Goal: Check status: Check status

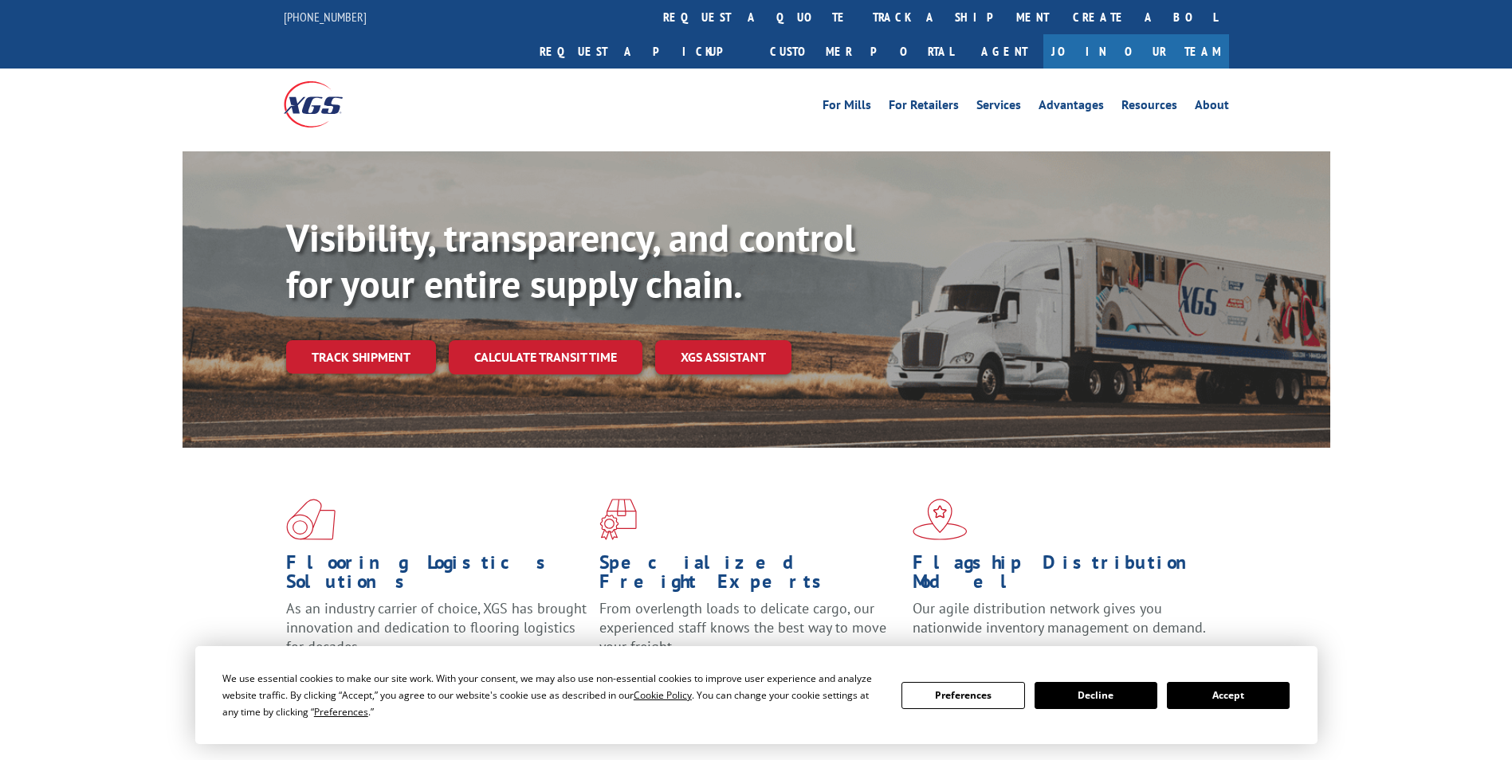
click at [1243, 690] on button "Accept" at bounding box center [1228, 695] width 123 height 27
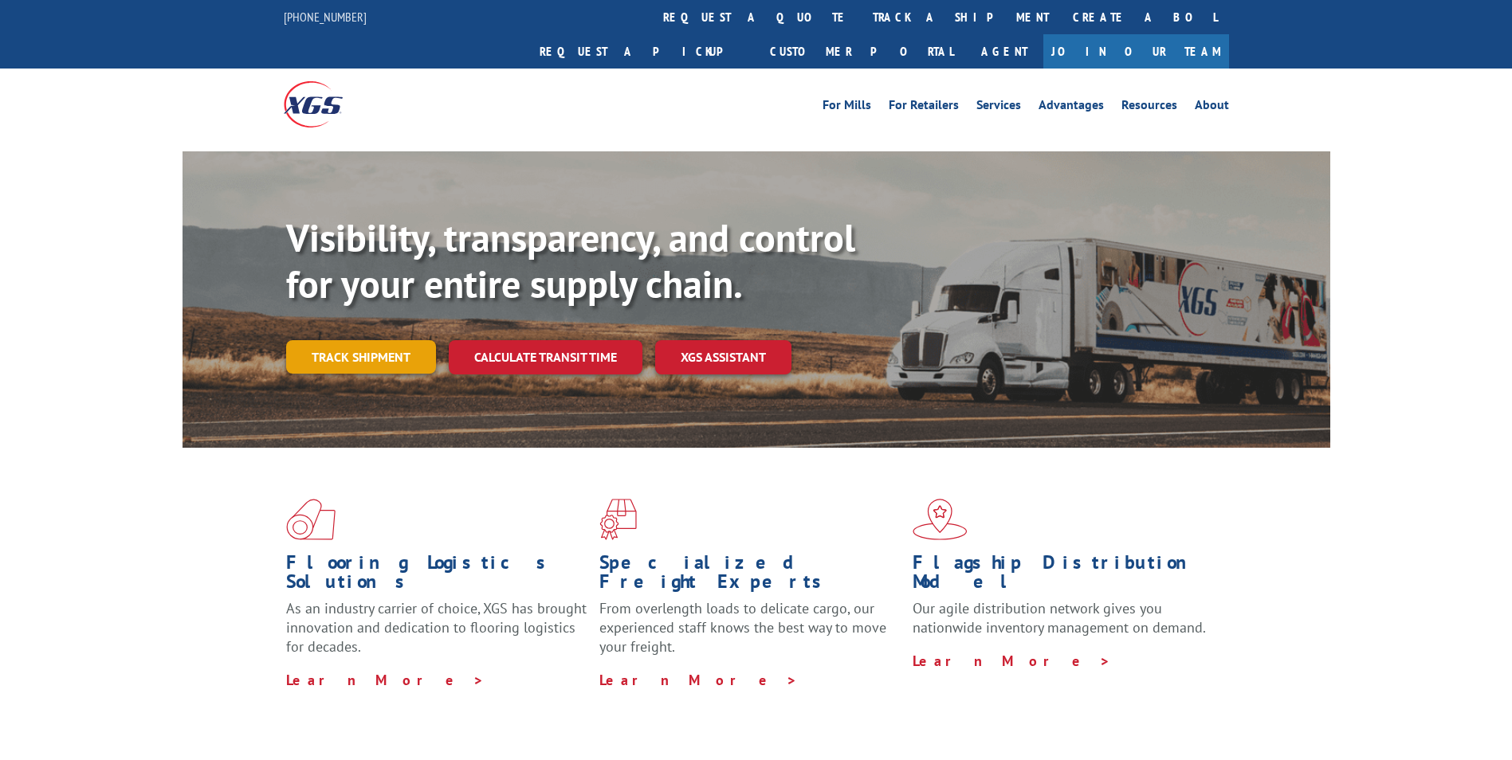
click at [375, 340] on link "Track shipment" at bounding box center [361, 356] width 150 height 33
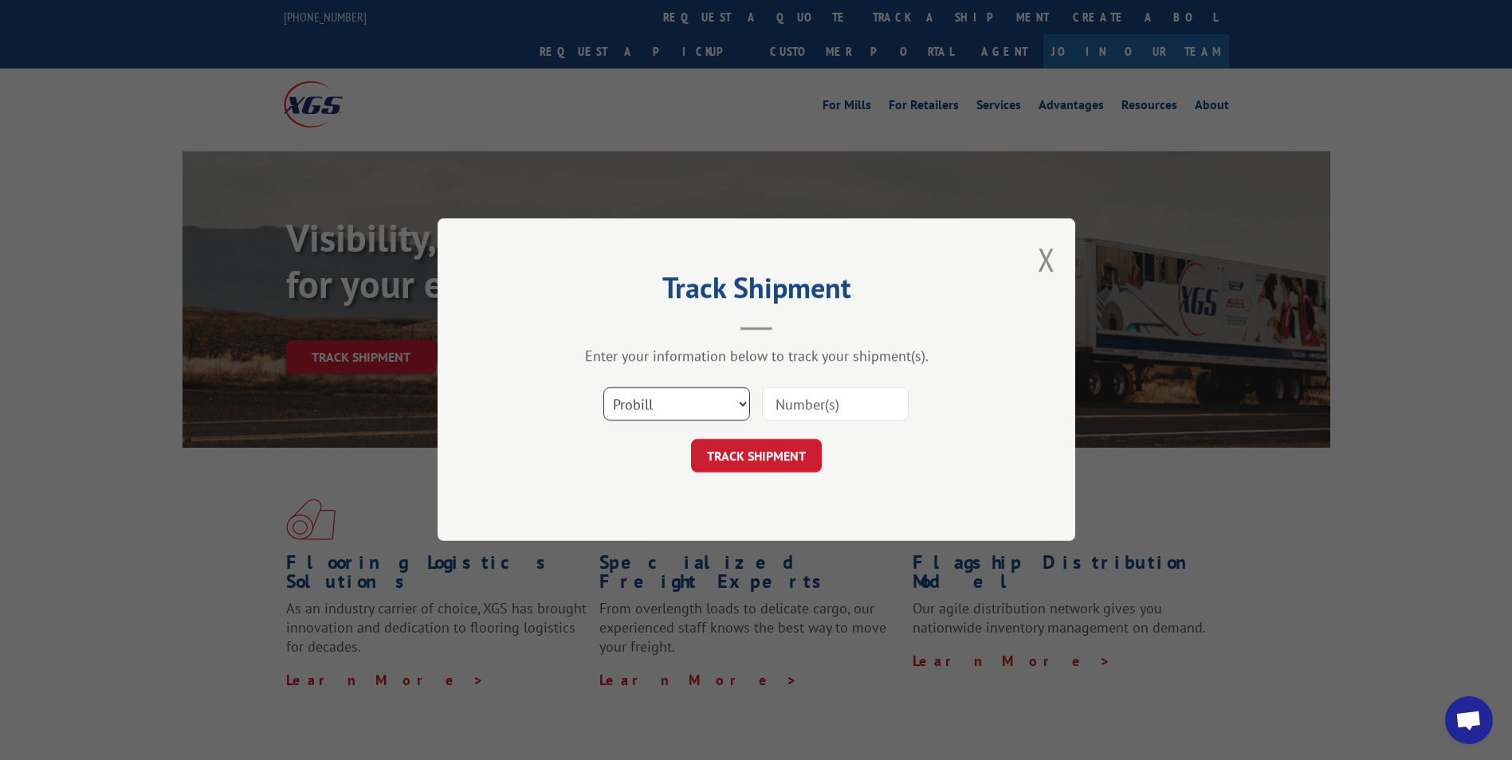
click at [610, 406] on select "Select category... Probill BOL PO" at bounding box center [676, 404] width 147 height 33
select select "bol"
click at [603, 388] on select "Select category... Probill BOL PO" at bounding box center [676, 404] width 147 height 33
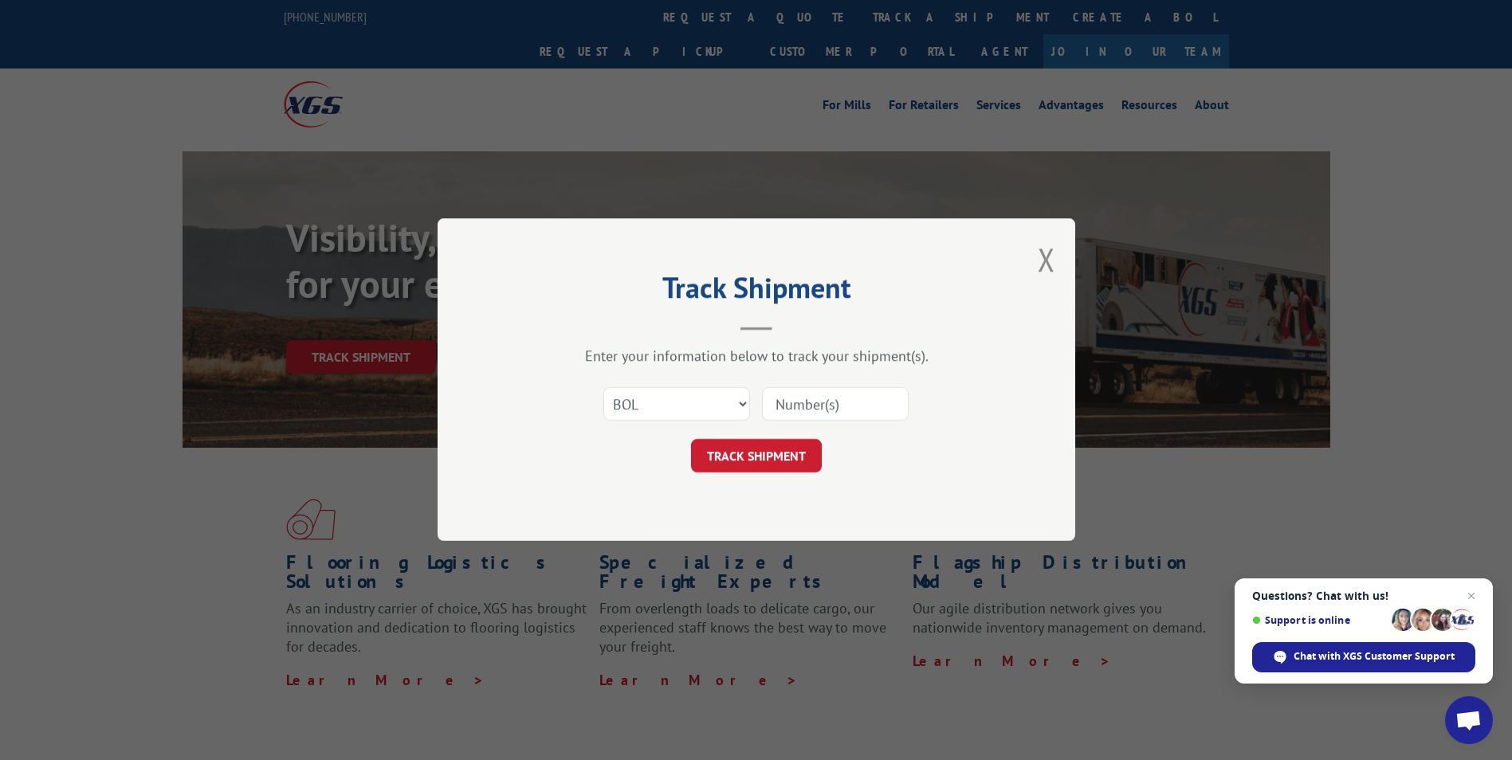
paste input "5560171"
type input "5560171"
click at [779, 457] on button "TRACK SHIPMENT" at bounding box center [756, 456] width 131 height 33
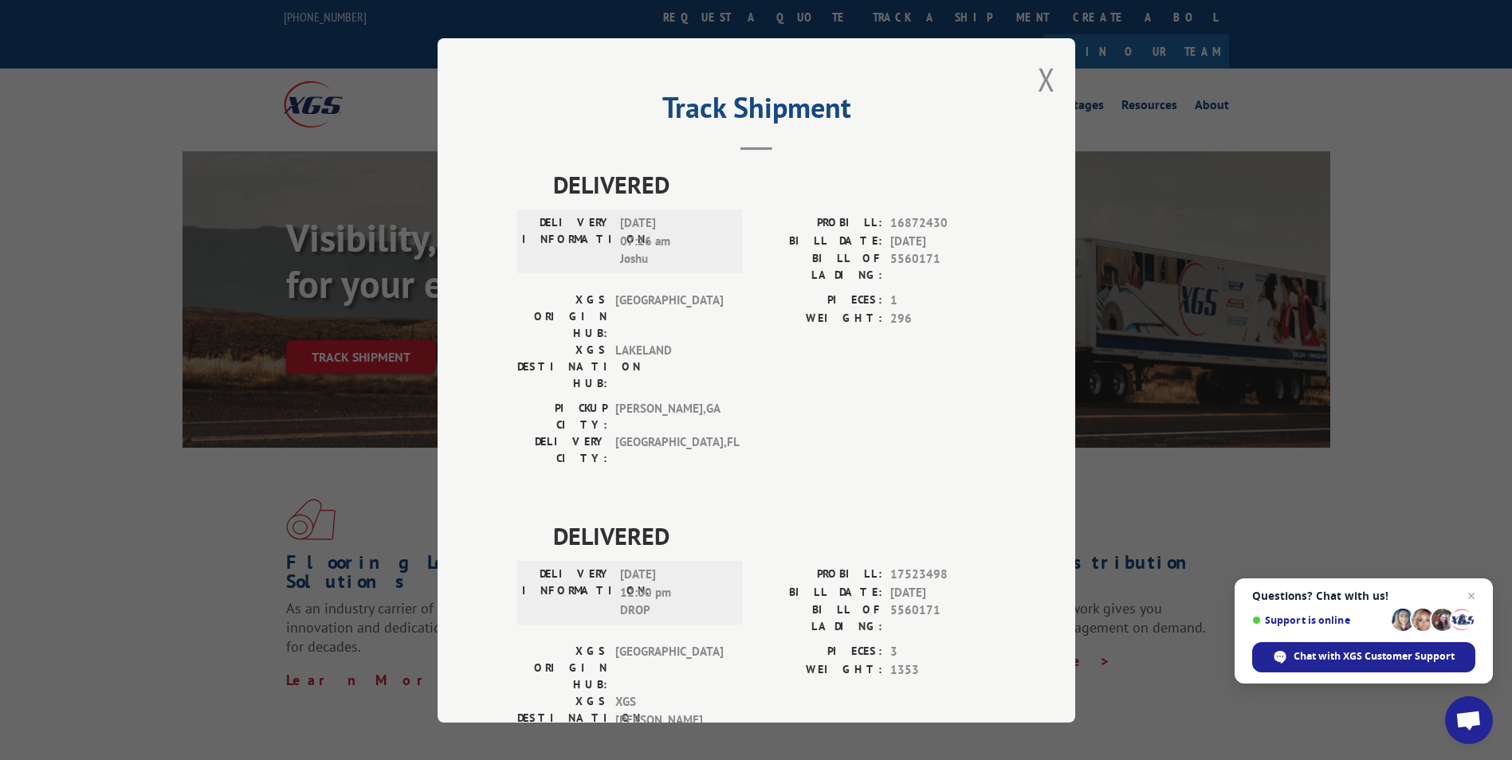
scroll to position [33, 0]
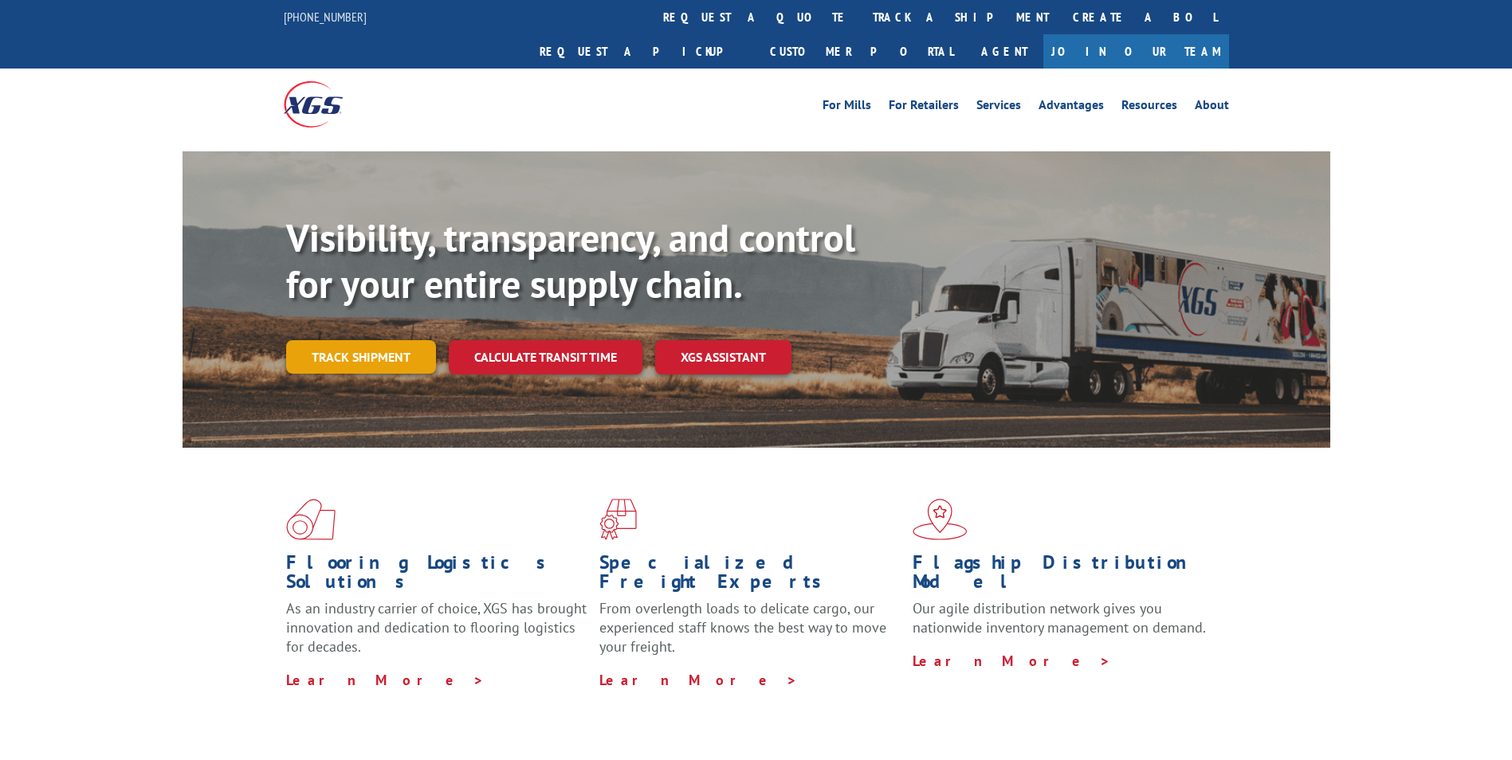
click at [367, 340] on link "Track shipment" at bounding box center [361, 356] width 150 height 33
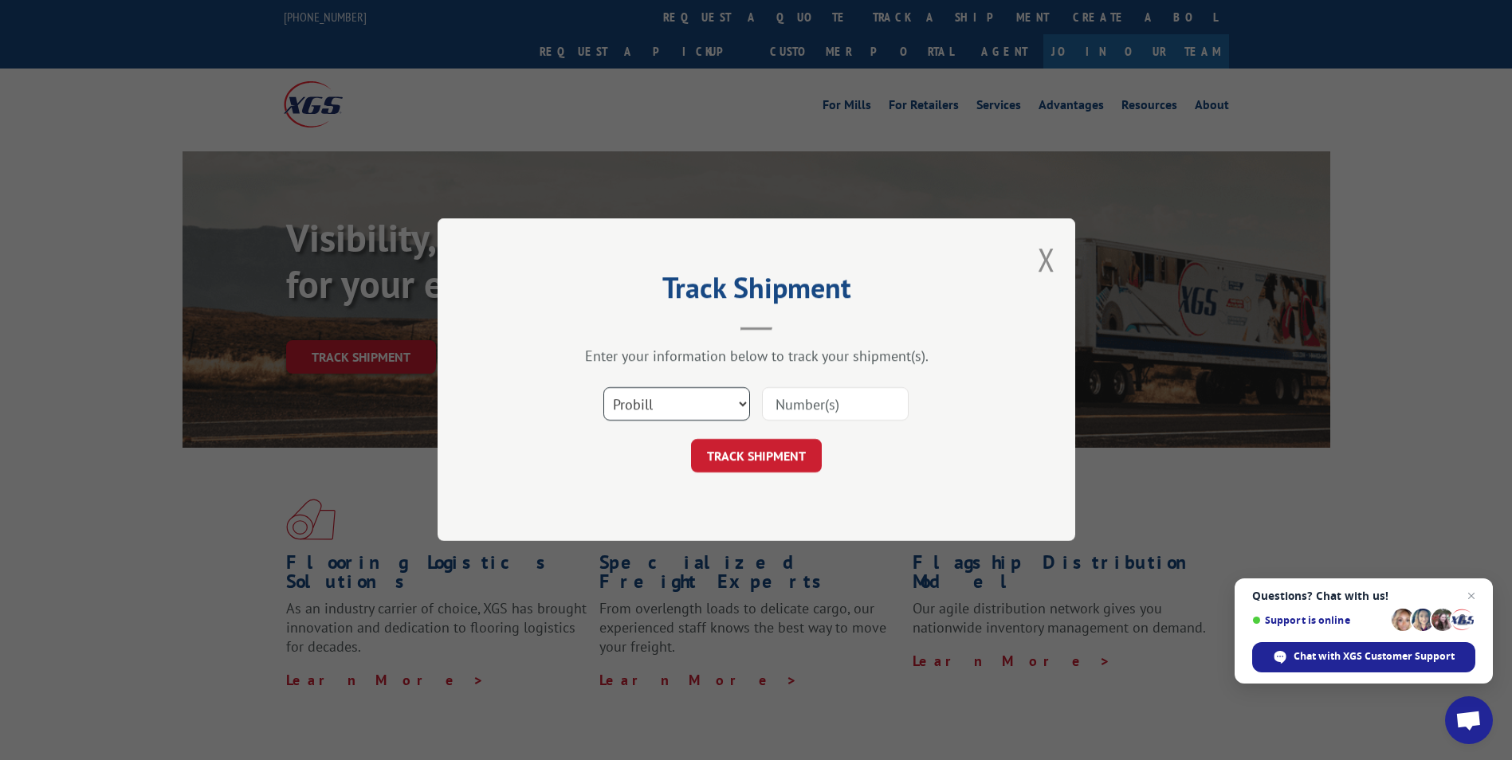
click at [654, 413] on select "Select category... Probill BOL PO" at bounding box center [676, 404] width 147 height 33
select select "bol"
click at [603, 388] on select "Select category... Probill BOL PO" at bounding box center [676, 404] width 147 height 33
click at [803, 412] on input at bounding box center [835, 404] width 147 height 33
paste input "476385"
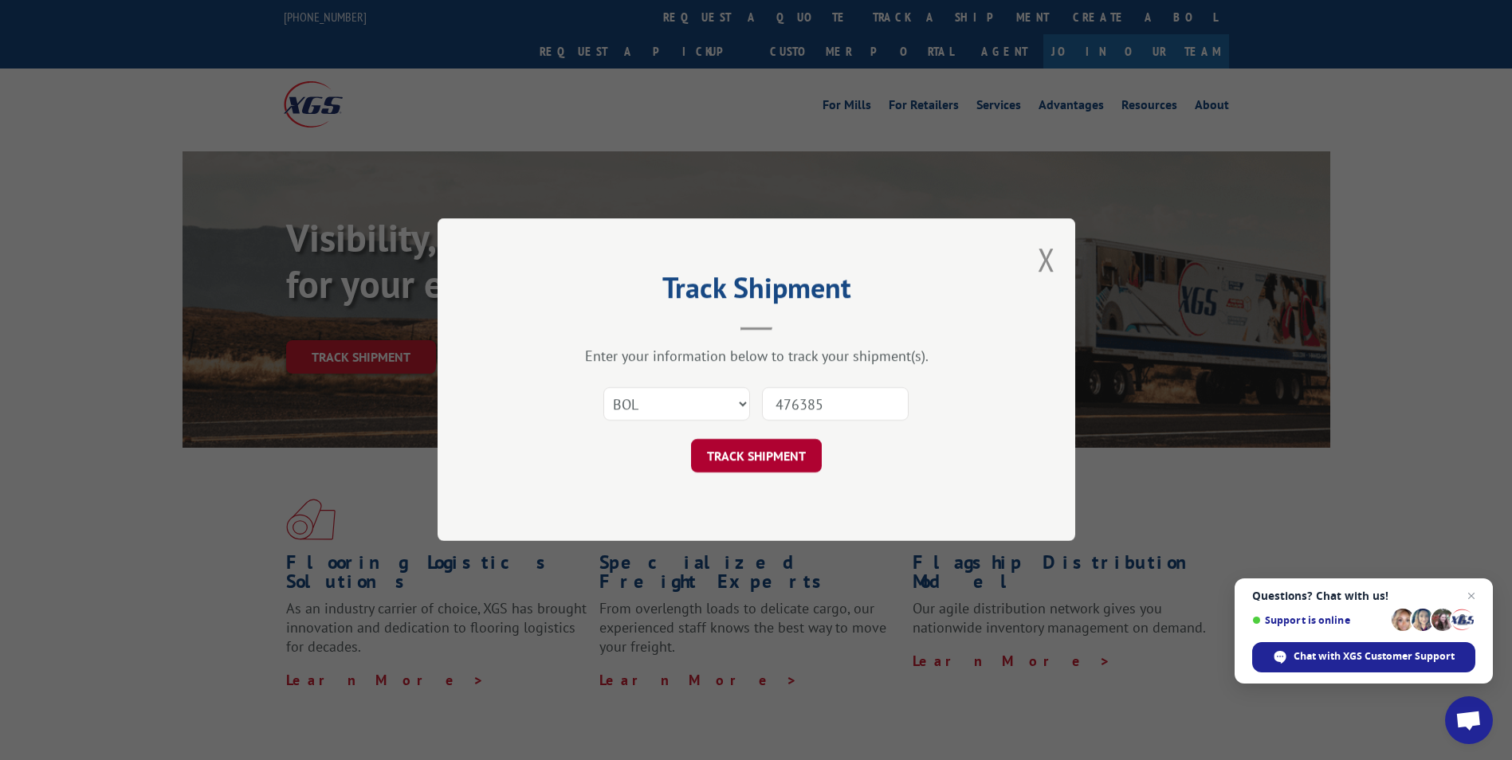
type input "476385"
click at [787, 473] on button "TRACK SHIPMENT" at bounding box center [756, 456] width 131 height 33
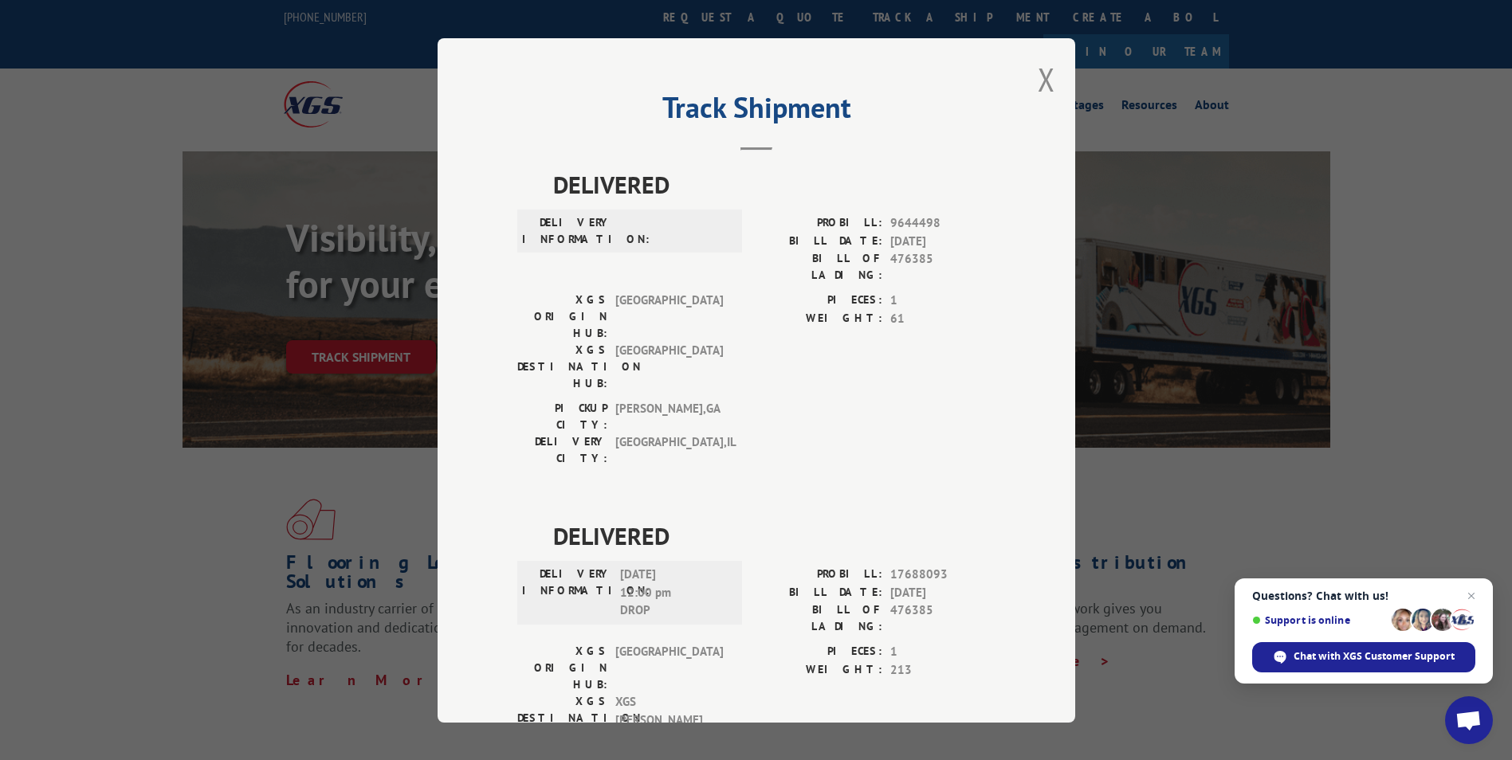
scroll to position [29, 0]
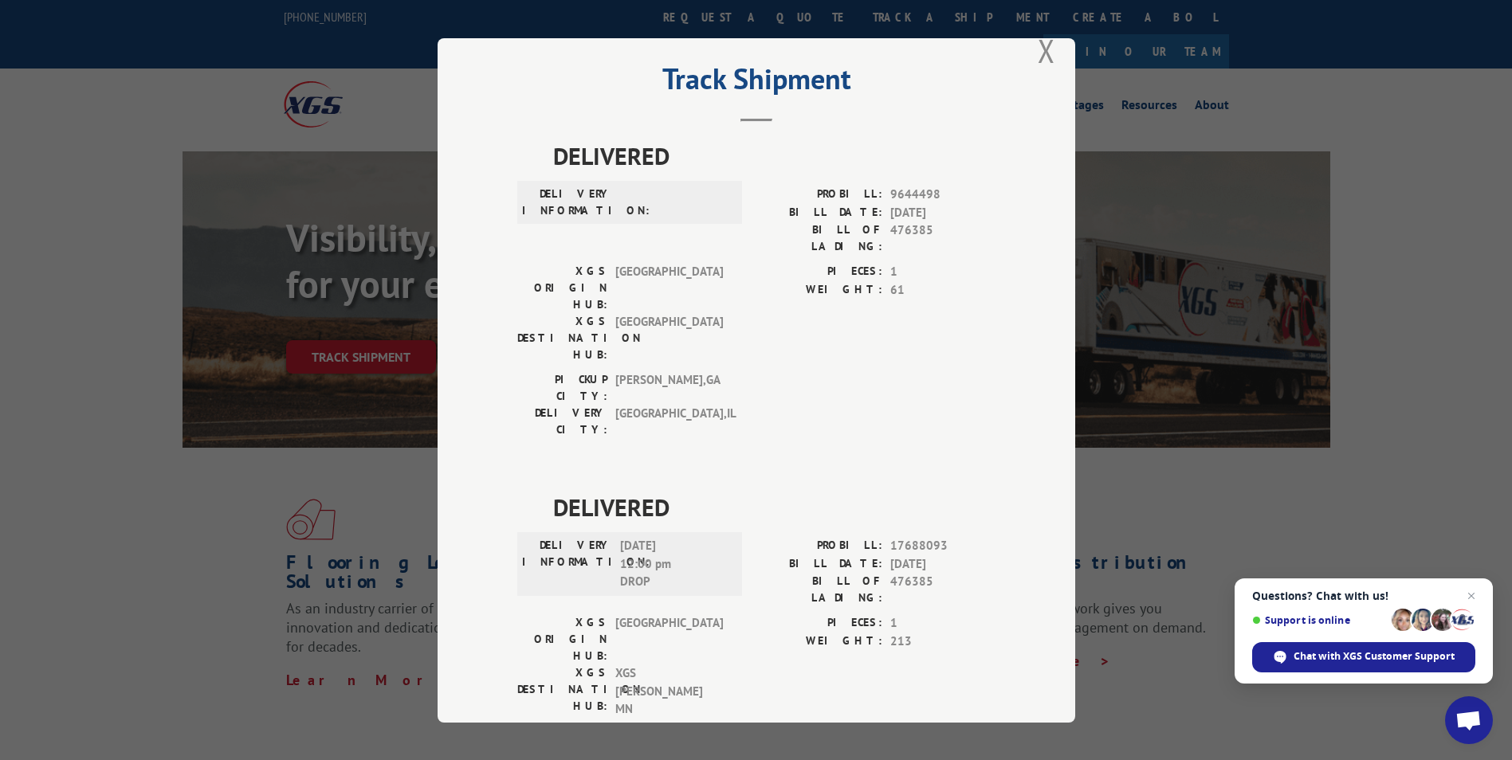
drag, startPoint x: 1410, startPoint y: 1, endPoint x: 950, endPoint y: 111, distance: 472.8
click at [956, 106] on header "Track Shipment" at bounding box center [756, 95] width 478 height 54
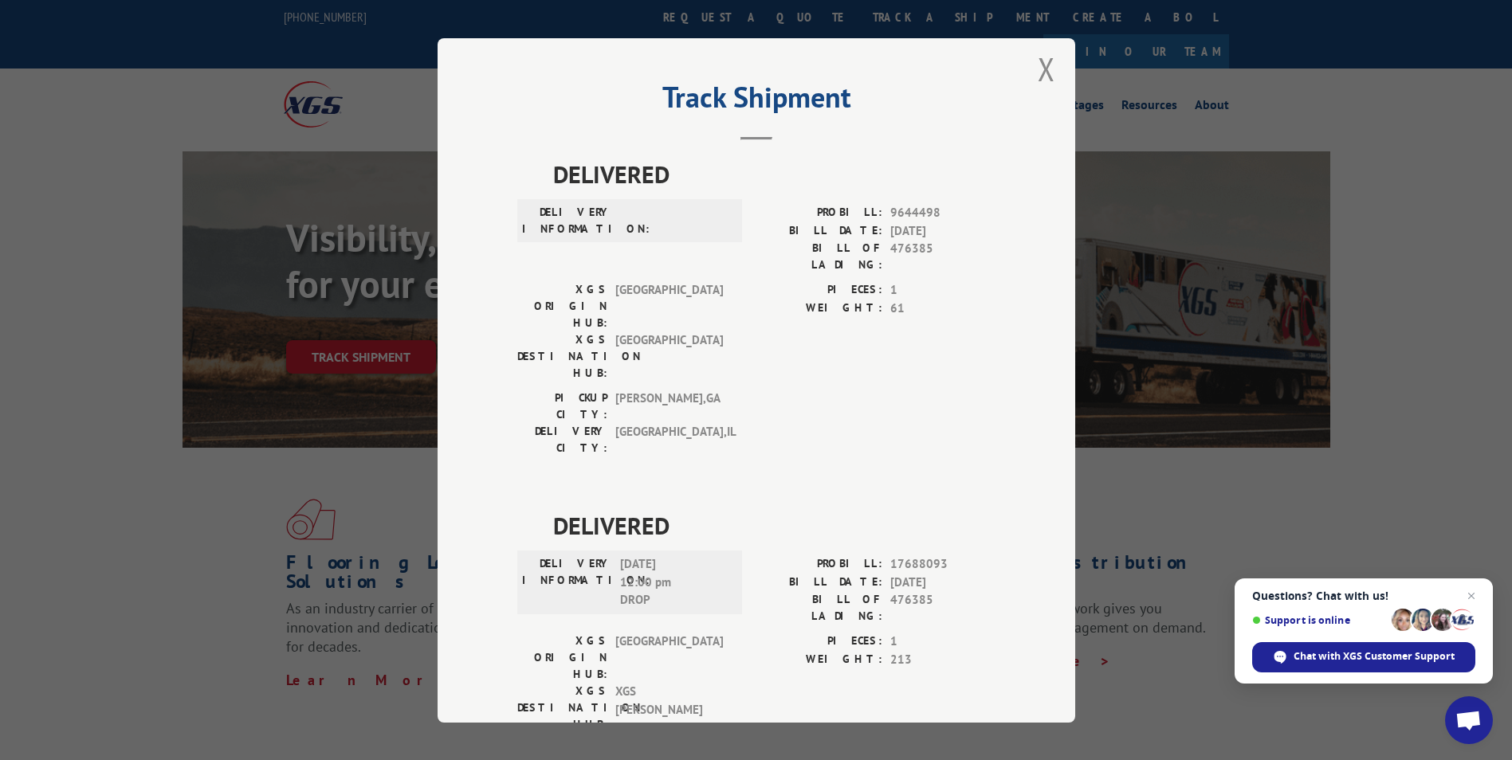
scroll to position [0, 0]
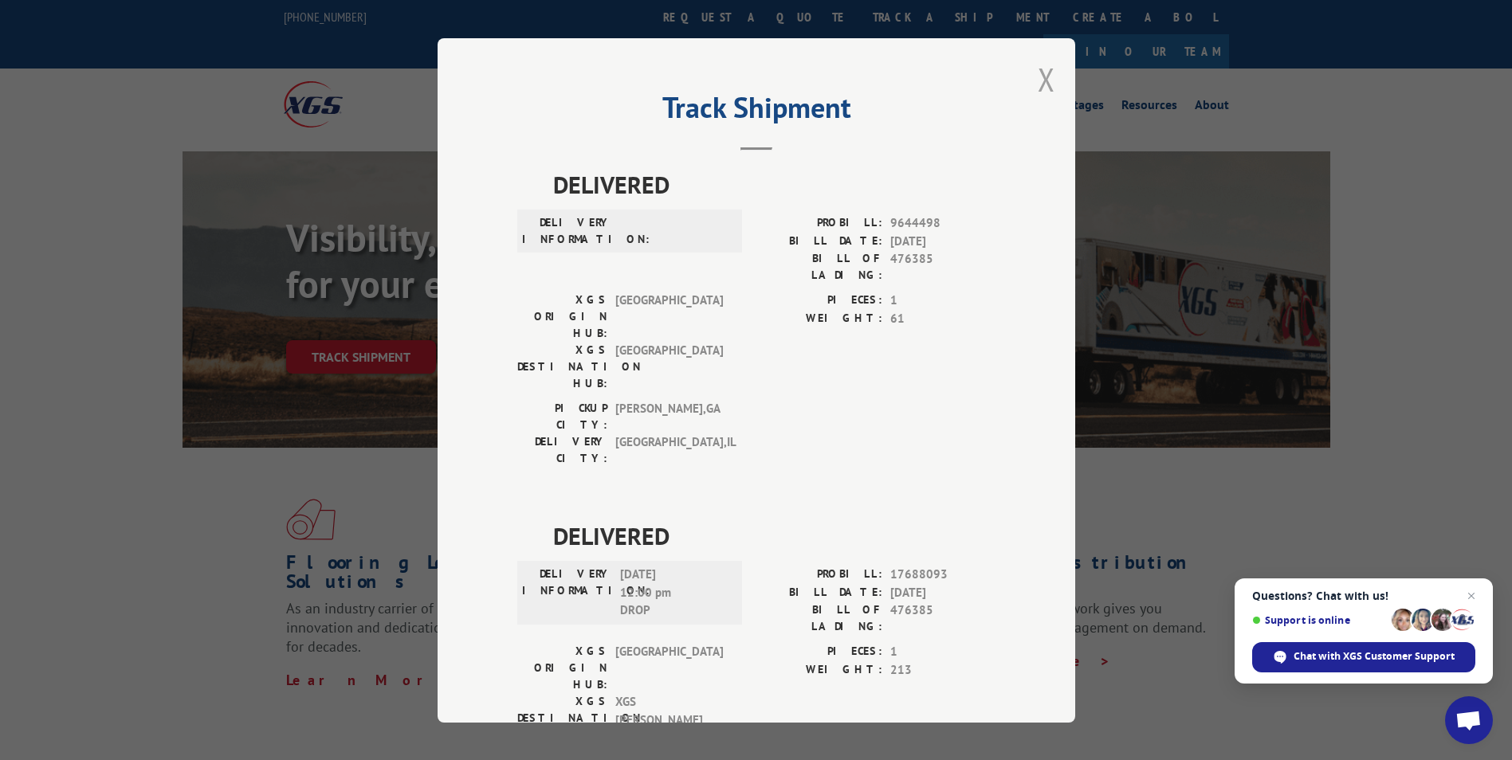
click at [1038, 77] on button "Close modal" at bounding box center [1047, 79] width 18 height 42
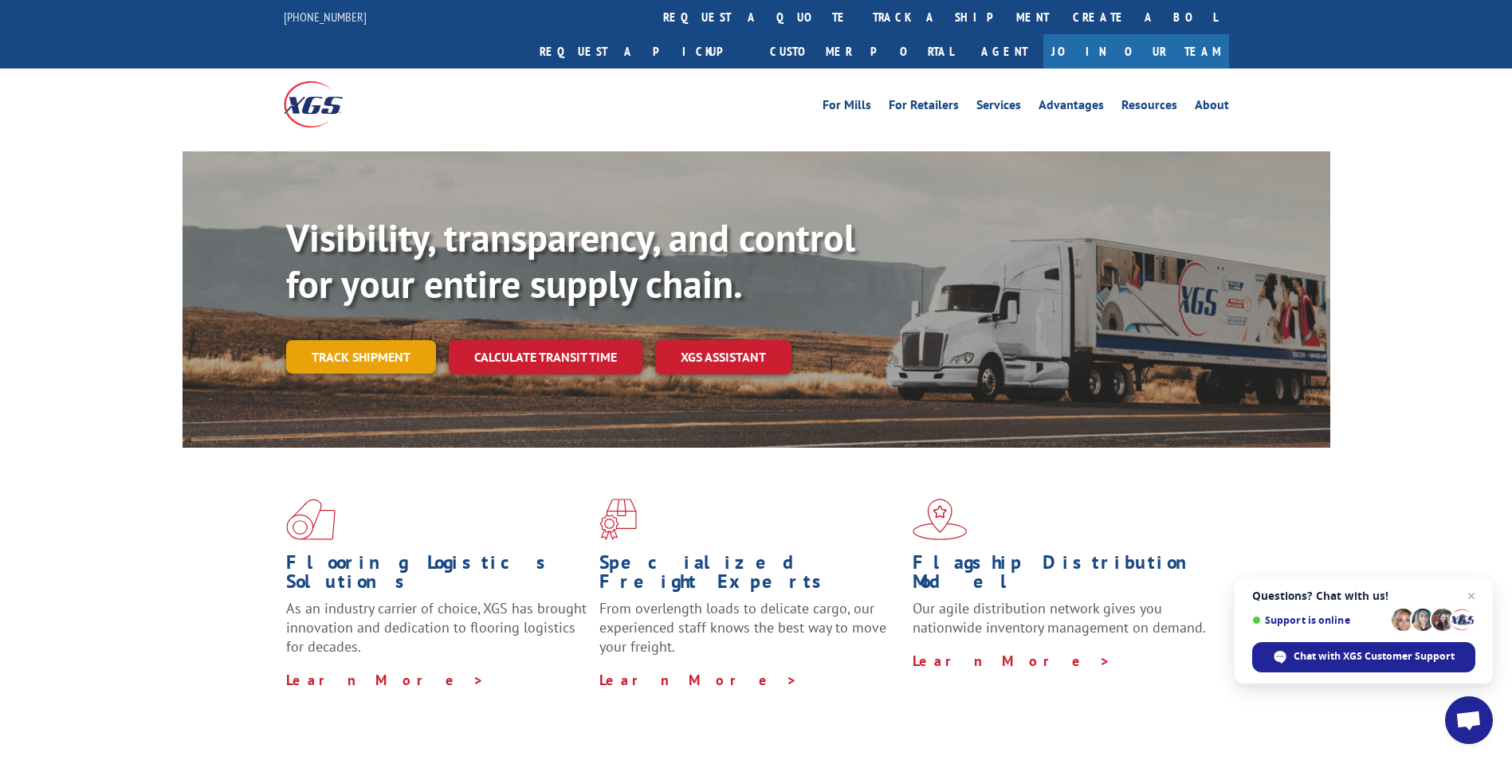
click at [363, 340] on link "Track shipment" at bounding box center [361, 356] width 150 height 33
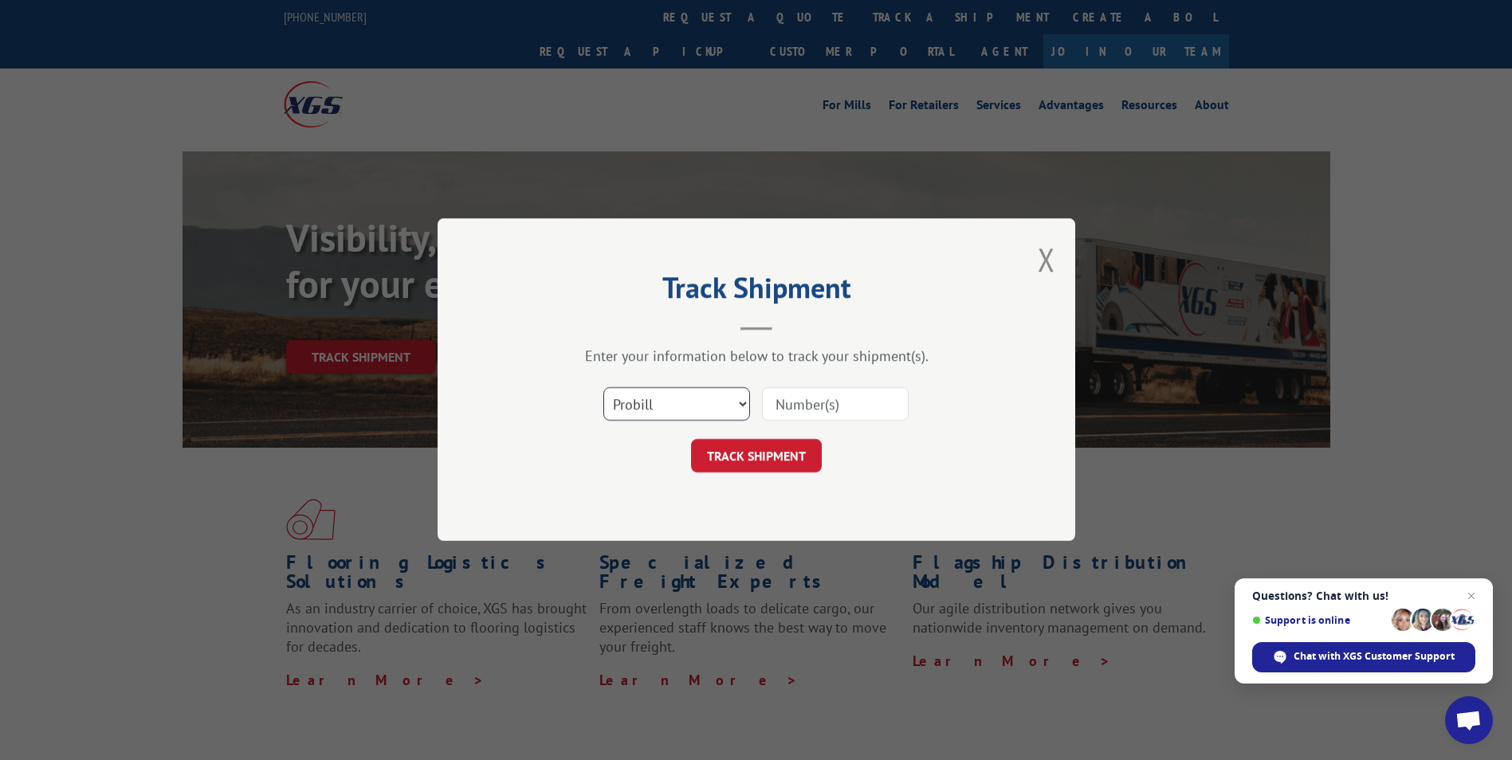
drag, startPoint x: 651, startPoint y: 393, endPoint x: 654, endPoint y: 422, distance: 29.7
click at [652, 405] on select "Select category... Probill BOL PO" at bounding box center [676, 404] width 147 height 33
select select "bol"
click at [603, 388] on select "Select category... Probill BOL PO" at bounding box center [676, 404] width 147 height 33
click at [830, 398] on input at bounding box center [835, 404] width 147 height 33
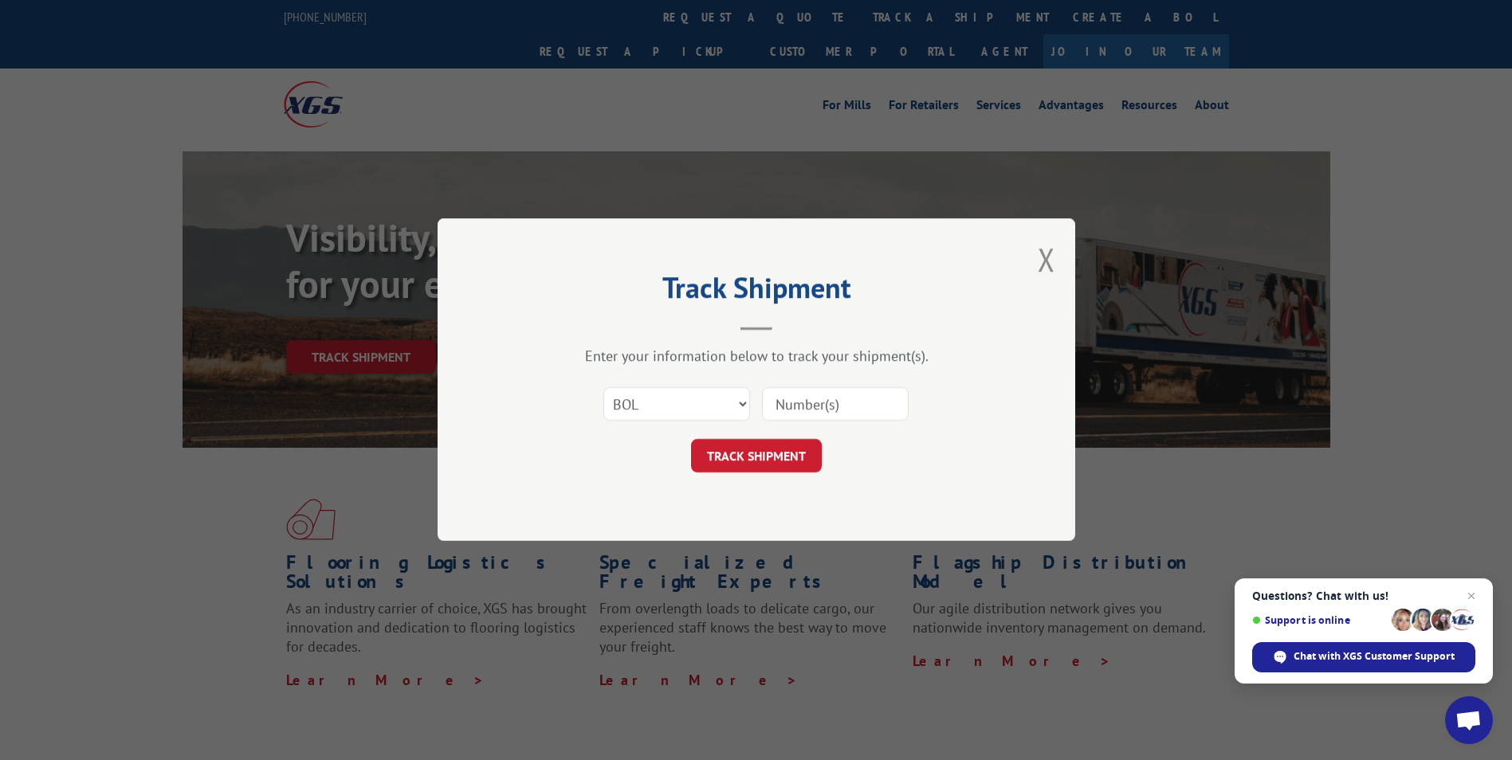
paste input "7067929"
type input "7067929"
click at [752, 445] on button "TRACK SHIPMENT" at bounding box center [756, 456] width 131 height 33
